Goal: Find specific page/section: Find specific page/section

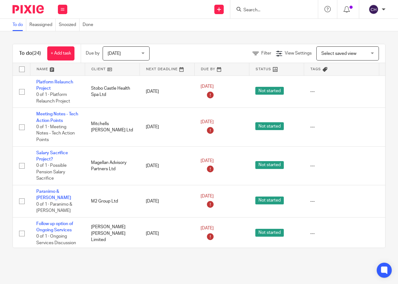
click at [256, 7] on form at bounding box center [276, 9] width 67 height 8
click at [256, 8] on input "Search" at bounding box center [271, 11] width 56 height 6
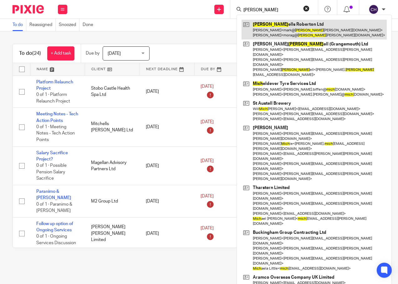
type input "[PERSON_NAME]"
click at [258, 27] on link at bounding box center [314, 29] width 145 height 19
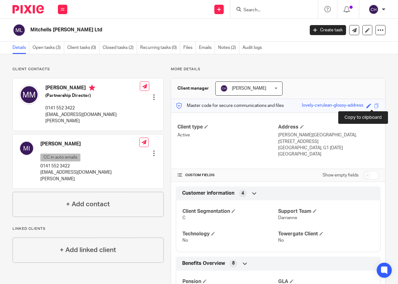
click at [375, 105] on span at bounding box center [377, 105] width 5 height 5
